Goal: Task Accomplishment & Management: Manage account settings

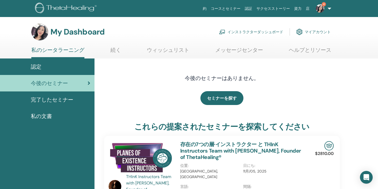
click at [238, 30] on link "インストラクターダッシュボード" at bounding box center [251, 32] width 64 height 12
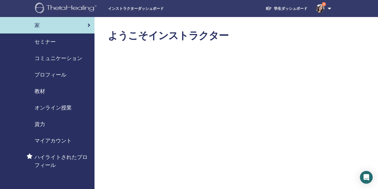
click at [54, 41] on span "セミナー" at bounding box center [45, 42] width 21 height 8
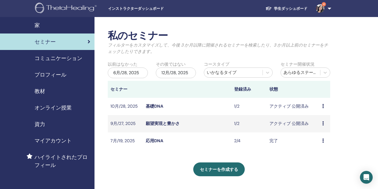
click at [322, 123] on icon at bounding box center [323, 123] width 2 height 4
click at [318, 144] on link "出席者" at bounding box center [317, 144] width 13 height 6
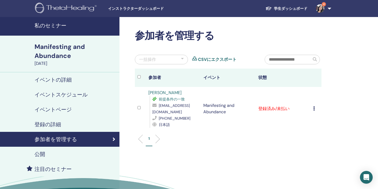
click at [315, 107] on icon at bounding box center [314, 108] width 2 height 4
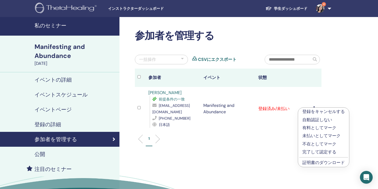
click at [318, 153] on p "完了して認定する" at bounding box center [324, 152] width 43 height 6
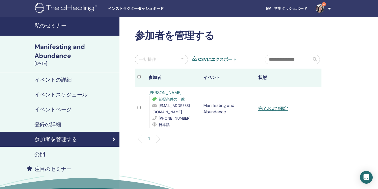
click at [278, 109] on link "完了および認定" at bounding box center [273, 109] width 30 height 6
